Goal: Transaction & Acquisition: Purchase product/service

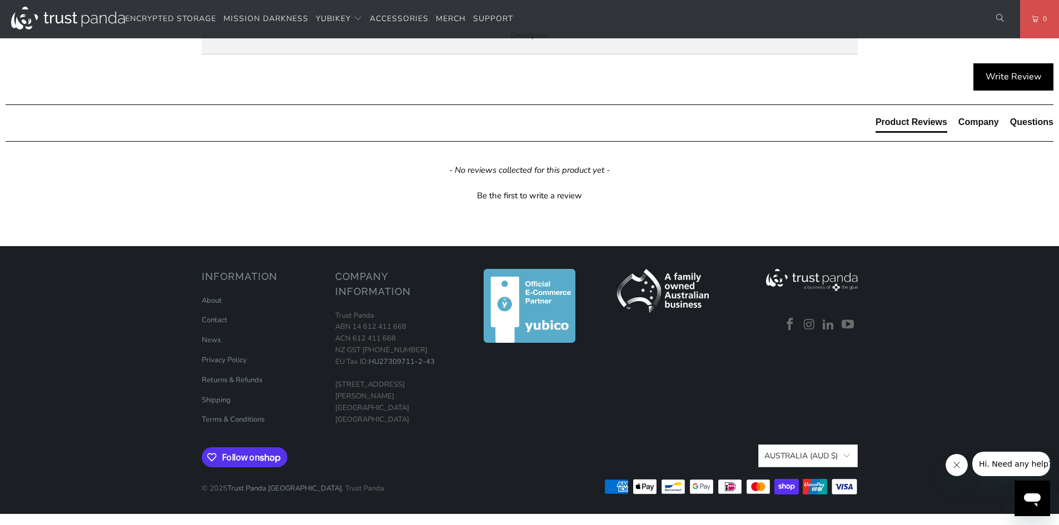
scroll to position [1044, 0]
click at [211, 397] on link "Shipping" at bounding box center [216, 400] width 29 height 10
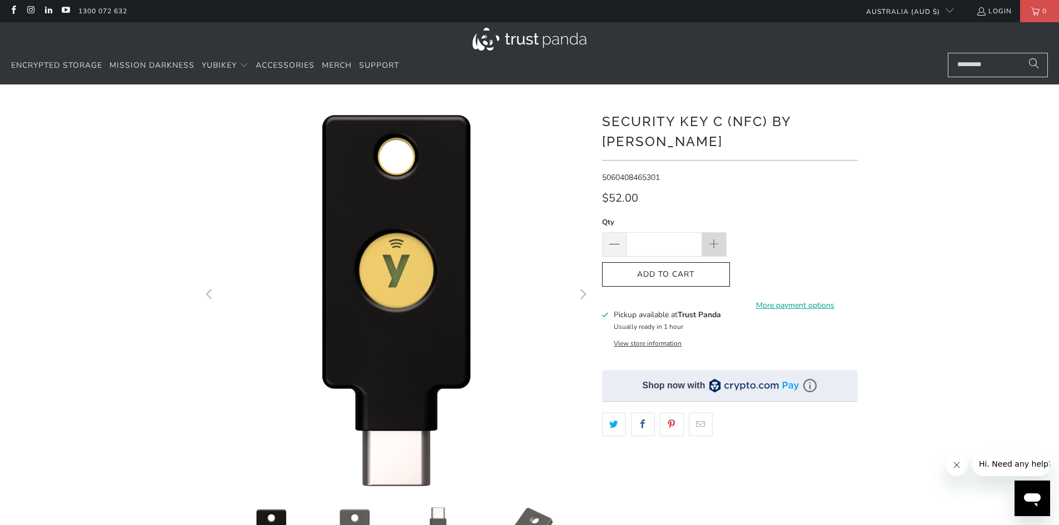
click at [711, 239] on span at bounding box center [714, 245] width 12 height 12
type input "*"
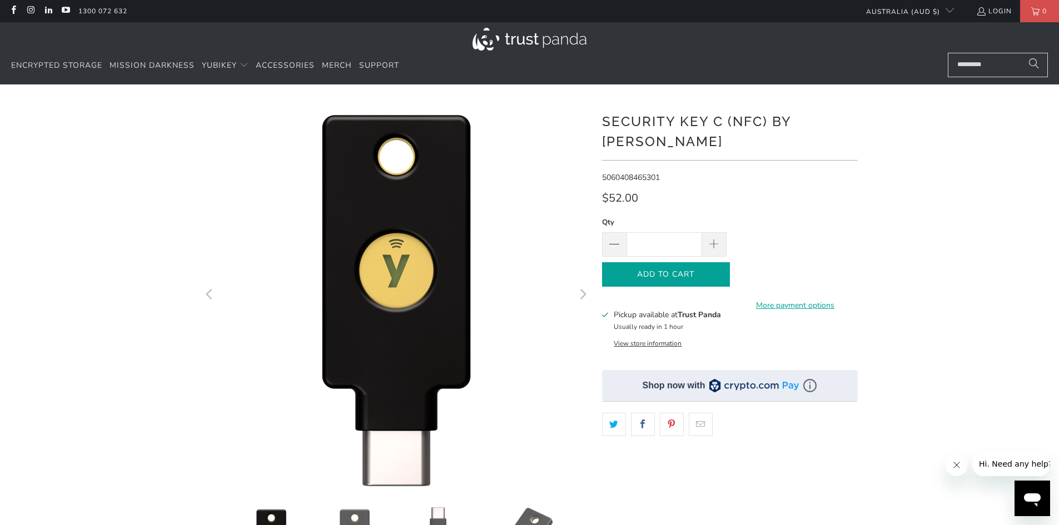
click at [660, 266] on icon "button" at bounding box center [666, 275] width 18 height 18
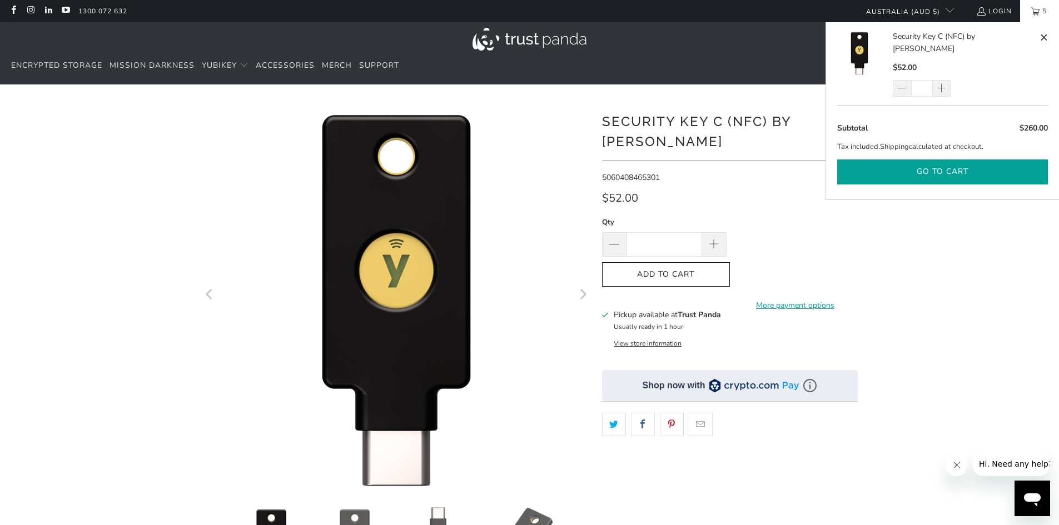
click at [933, 160] on button "Go to cart" at bounding box center [942, 172] width 211 height 25
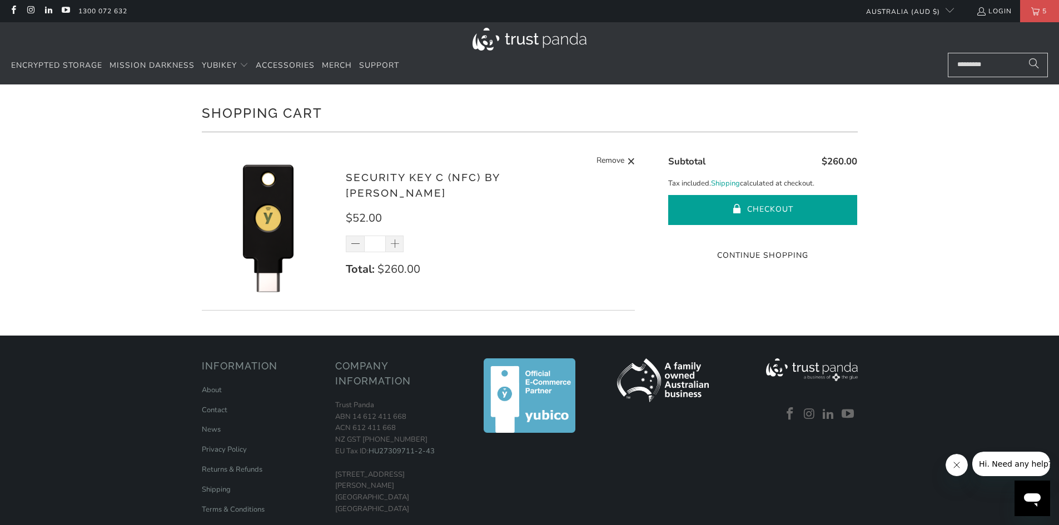
click at [763, 202] on button "Checkout" at bounding box center [762, 210] width 189 height 30
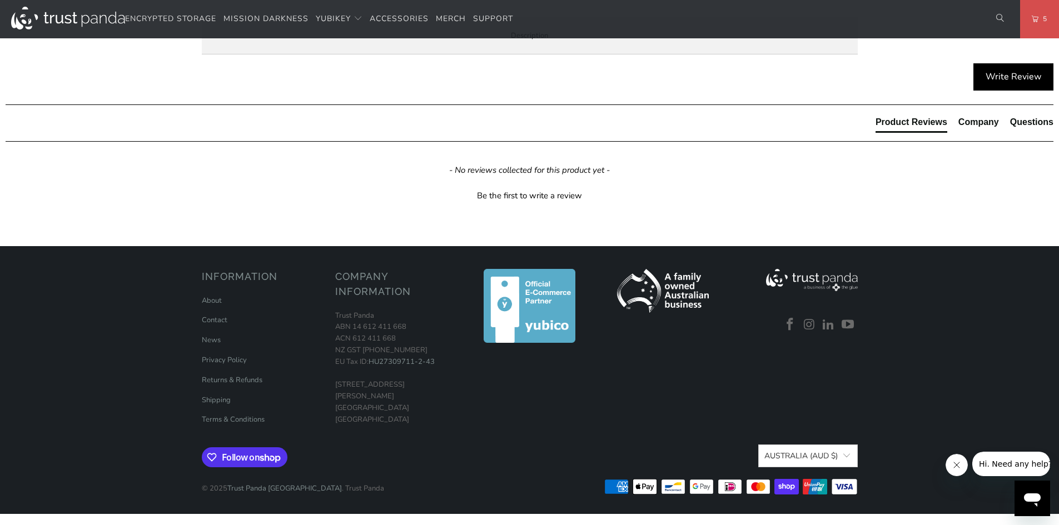
scroll to position [1001, 0]
click at [222, 405] on link "Shipping" at bounding box center [216, 400] width 29 height 10
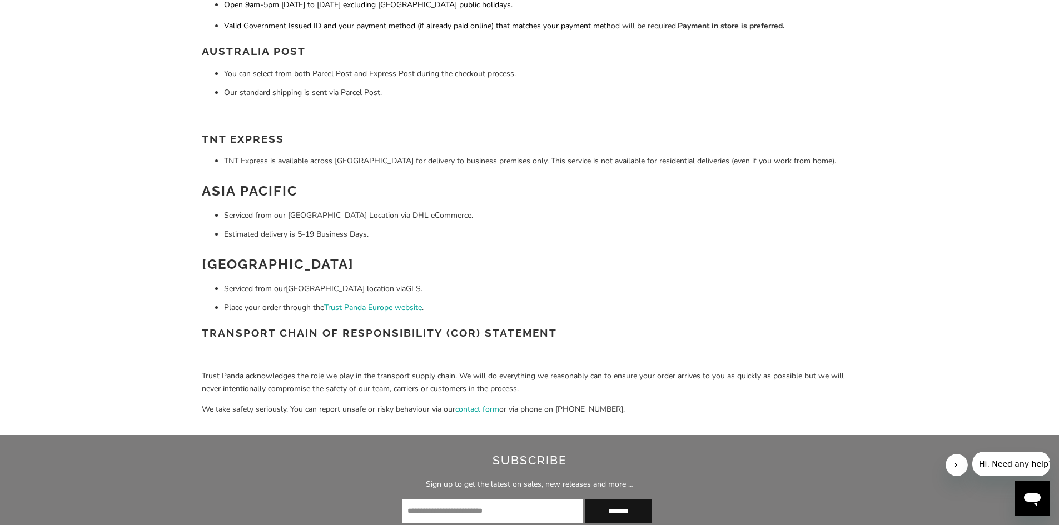
scroll to position [222, 0]
